Goal: Entertainment & Leisure: Consume media (video, audio)

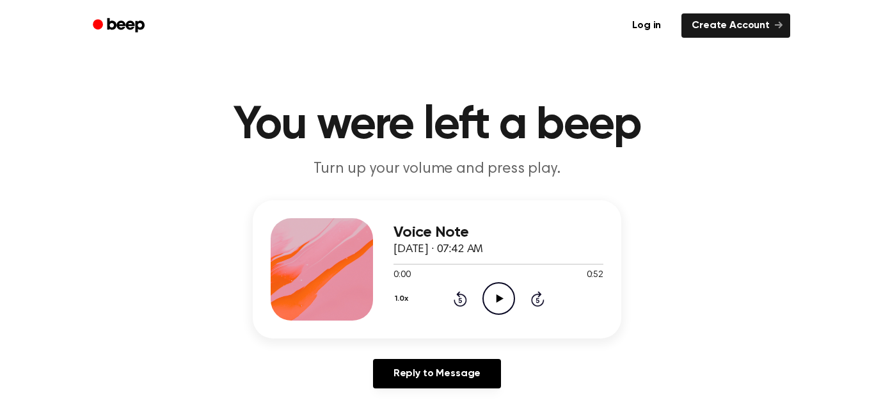
click at [504, 307] on icon "Play Audio" at bounding box center [498, 298] width 33 height 33
click at [503, 299] on icon "Pause Audio" at bounding box center [498, 298] width 33 height 33
click at [503, 299] on icon "Play Audio" at bounding box center [498, 298] width 33 height 33
click at [530, 303] on icon "Skip 5 seconds" at bounding box center [537, 299] width 14 height 17
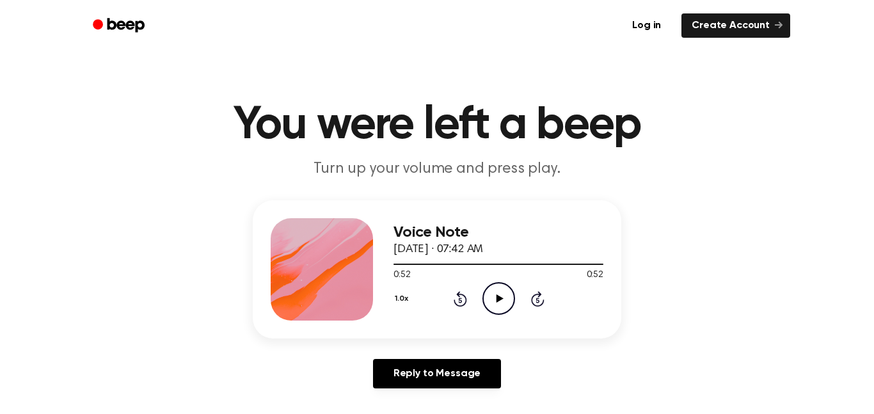
click at [506, 294] on icon "Play Audio" at bounding box center [498, 298] width 33 height 33
click at [506, 294] on icon "Pause Audio" at bounding box center [498, 298] width 33 height 33
click at [506, 294] on icon "Play Audio" at bounding box center [498, 298] width 33 height 33
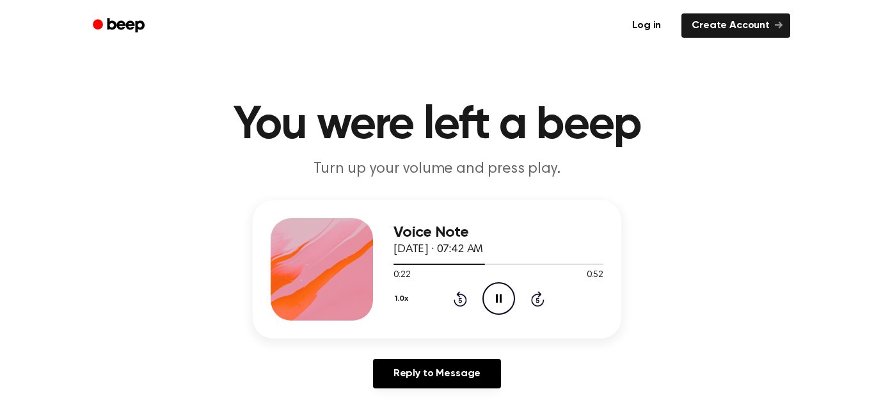
click at [506, 294] on icon "Pause Audio" at bounding box center [498, 298] width 33 height 33
click at [463, 301] on icon "Rewind 5 seconds" at bounding box center [460, 299] width 14 height 17
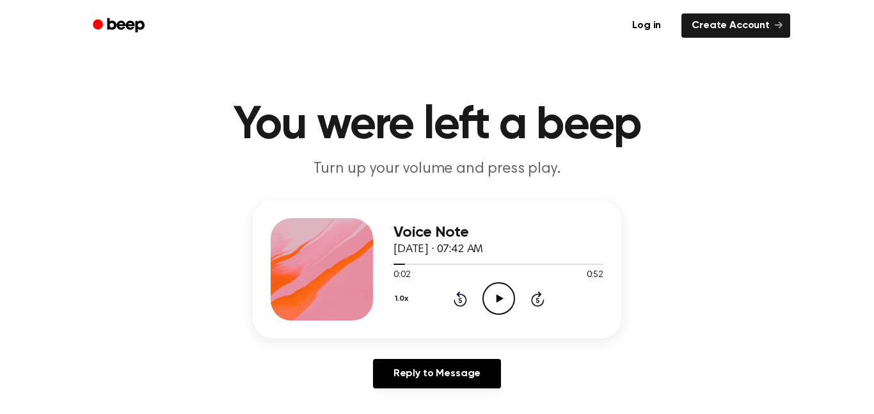
click at [510, 292] on icon "Play Audio" at bounding box center [498, 298] width 33 height 33
click at [493, 307] on icon "Play Audio" at bounding box center [498, 298] width 33 height 33
click at [484, 296] on icon "Play Audio" at bounding box center [498, 298] width 33 height 33
click at [401, 297] on button "1.0x" at bounding box center [403, 299] width 19 height 22
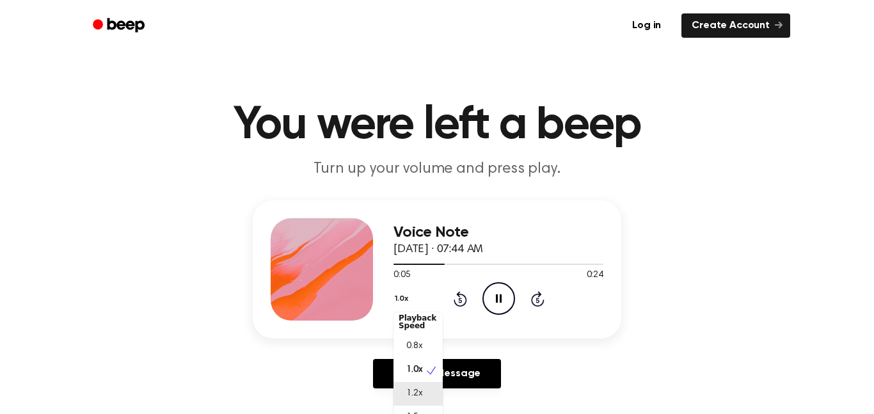
click at [416, 392] on span "1.2x" at bounding box center [414, 393] width 16 height 13
click at [401, 304] on button "1.2x" at bounding box center [403, 299] width 19 height 22
click at [418, 383] on span "1.0x" at bounding box center [414, 375] width 16 height 13
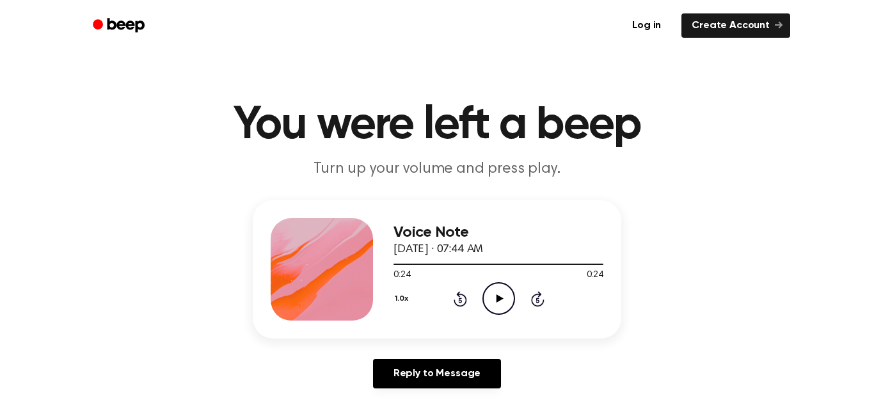
click at [493, 301] on icon "Play Audio" at bounding box center [498, 298] width 33 height 33
click at [511, 296] on icon "Play Audio" at bounding box center [498, 298] width 33 height 33
click at [511, 296] on icon "Pause Audio" at bounding box center [498, 298] width 33 height 33
click at [460, 301] on icon "Rewind 5 seconds" at bounding box center [460, 299] width 14 height 17
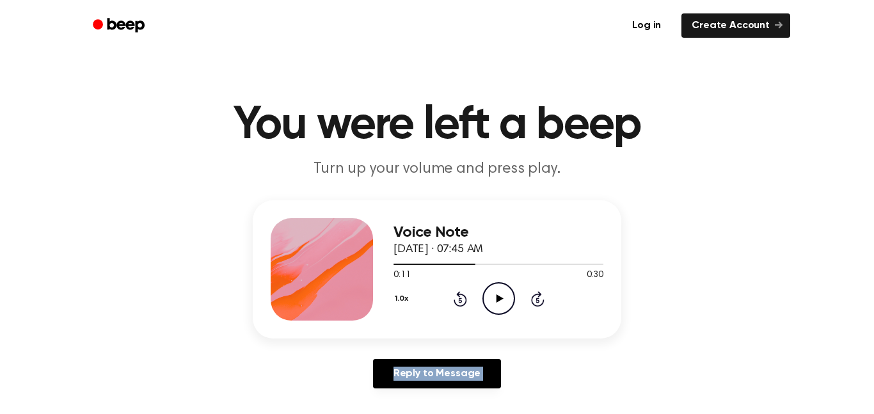
click at [460, 301] on icon "Rewind 5 seconds" at bounding box center [460, 299] width 14 height 17
click at [498, 299] on icon at bounding box center [499, 298] width 7 height 8
click at [487, 297] on icon "Play Audio" at bounding box center [498, 298] width 33 height 33
